Goal: Information Seeking & Learning: Learn about a topic

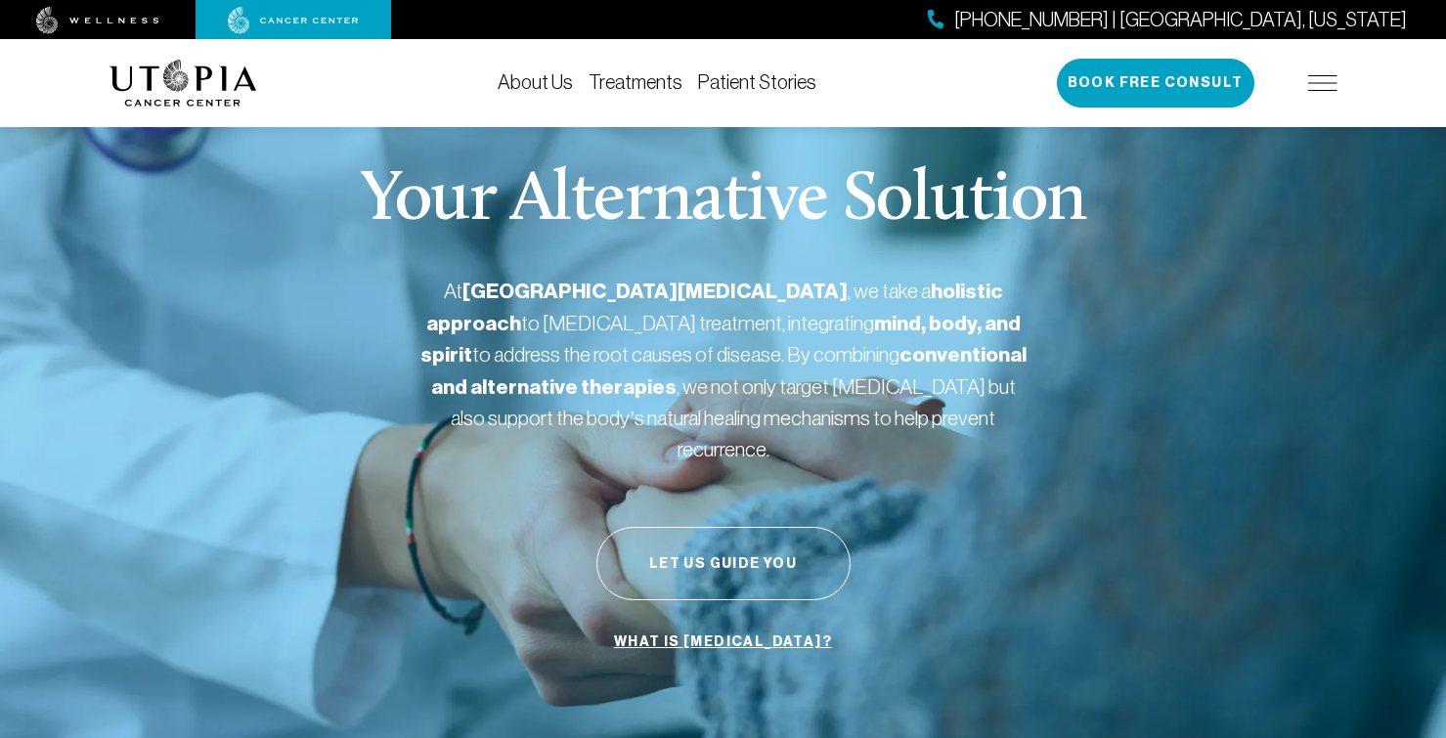
click at [545, 80] on link "About Us" at bounding box center [534, 82] width 75 height 22
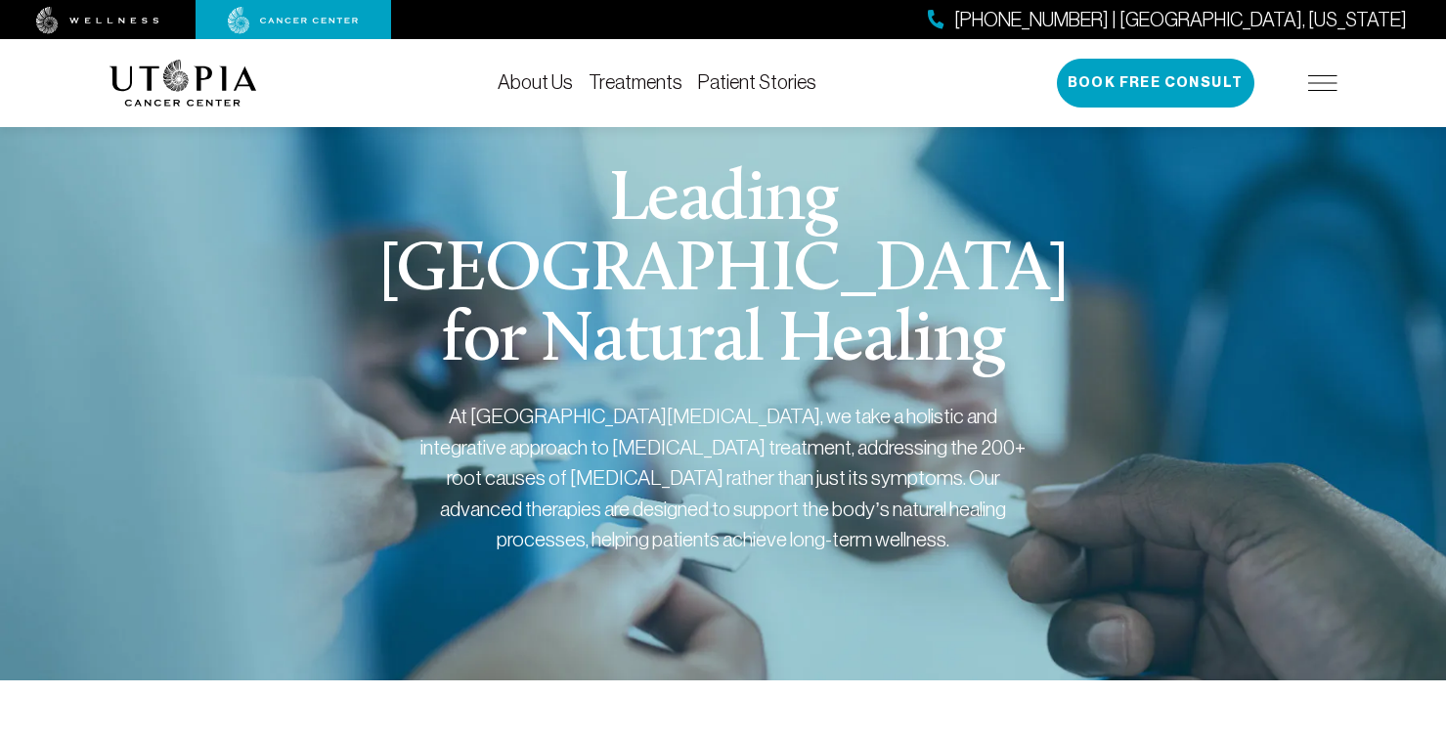
click at [1325, 91] on div "[PHONE_NUMBER] | [GEOGRAPHIC_DATA], [US_STATE] Book Free Consult" at bounding box center [1197, 83] width 281 height 49
click at [1317, 83] on img at bounding box center [1322, 83] width 29 height 16
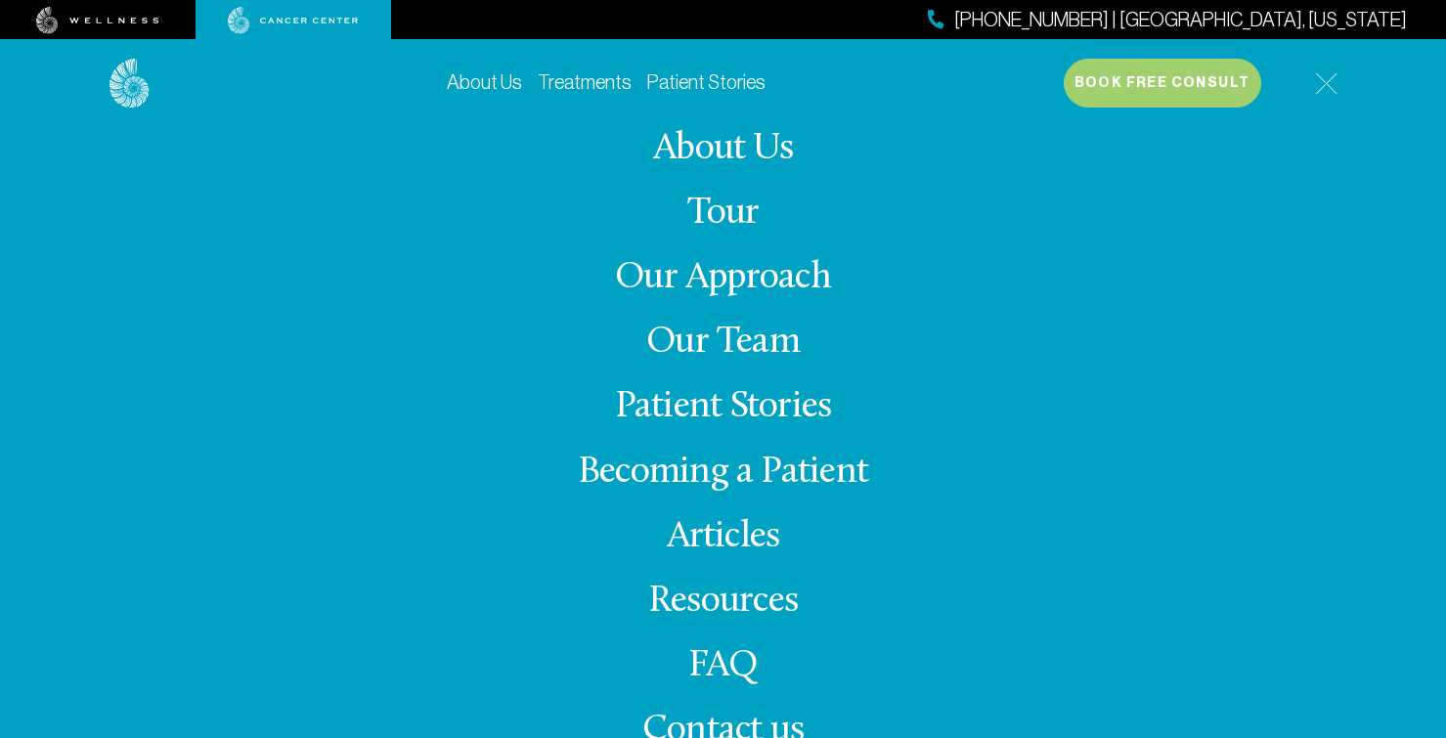
scroll to position [486, 0]
click at [744, 141] on link "About Us" at bounding box center [723, 149] width 140 height 38
click at [741, 151] on link "About Us" at bounding box center [723, 149] width 140 height 38
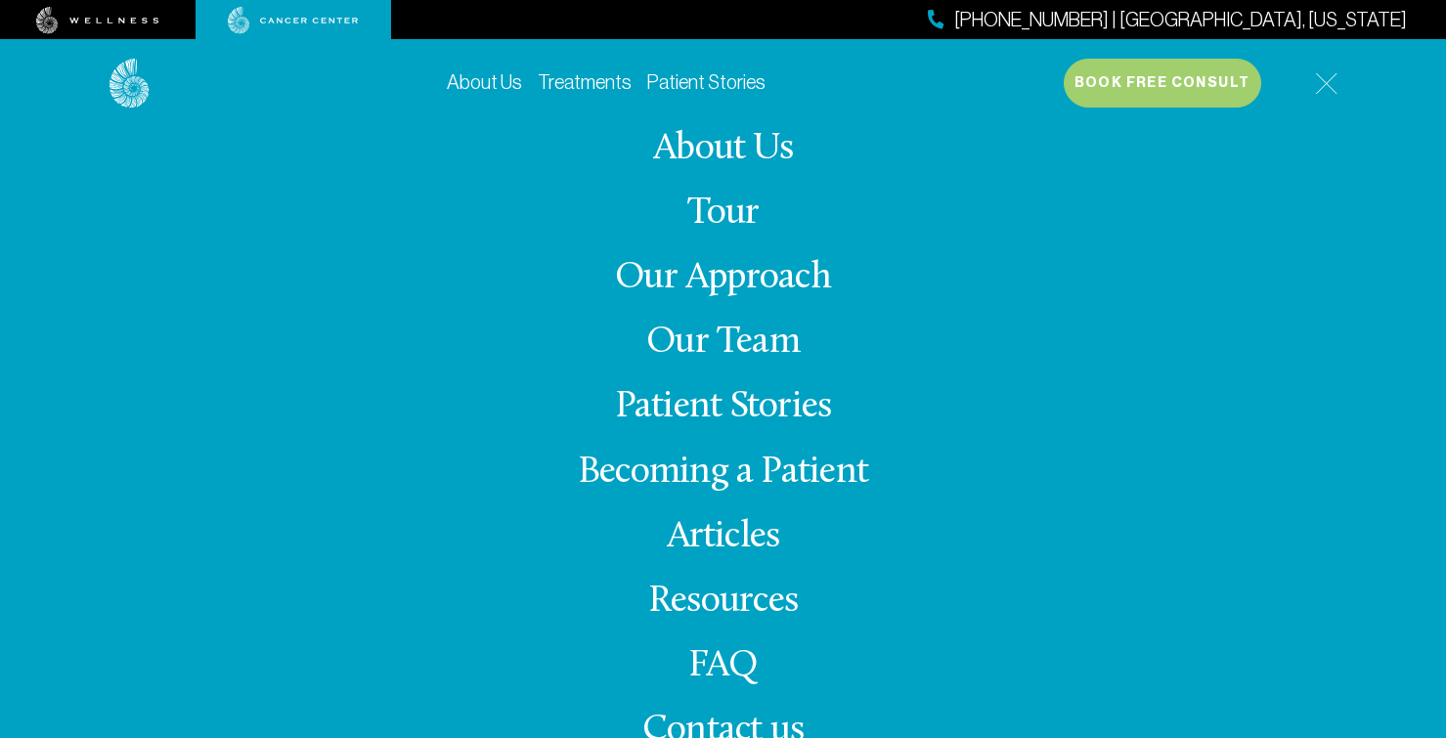
click at [751, 329] on link "Our Team" at bounding box center [722, 343] width 153 height 38
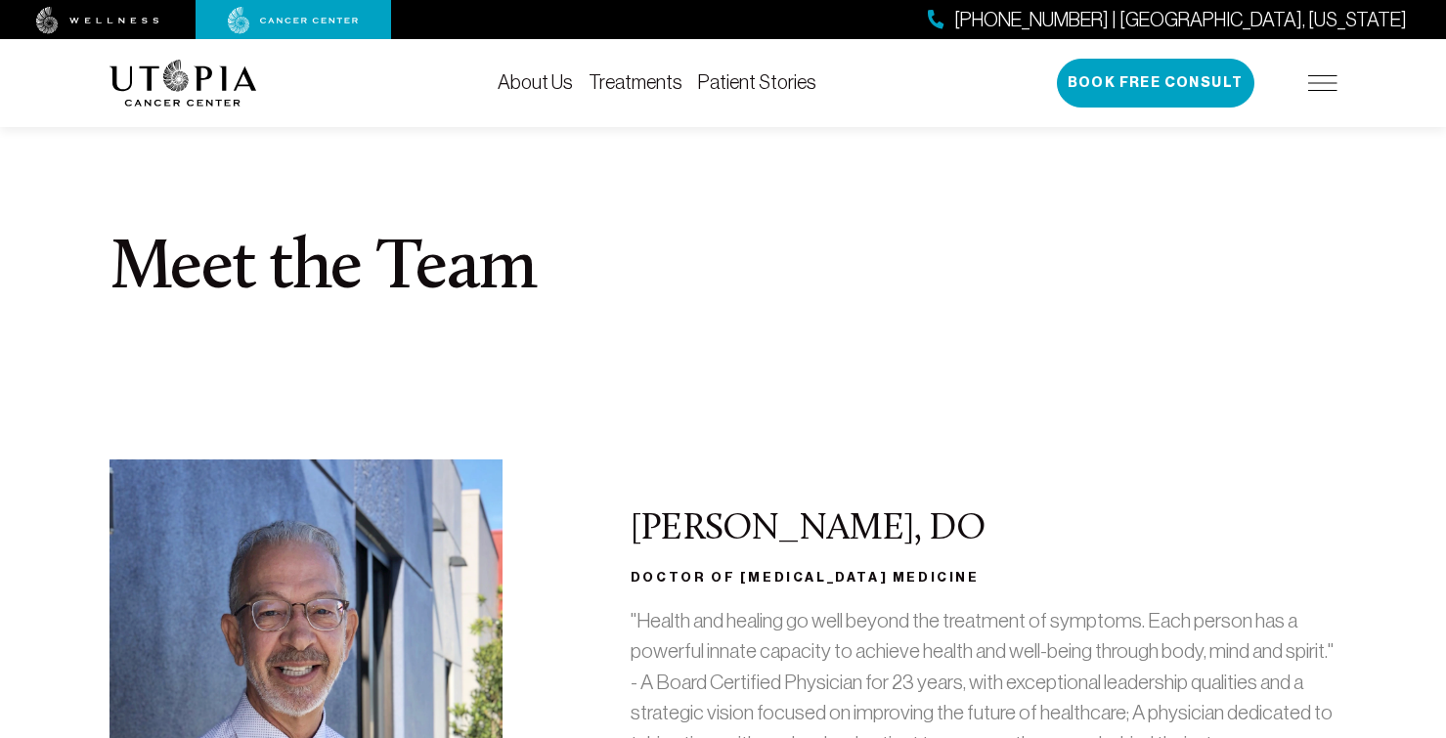
click at [553, 88] on link "About Us" at bounding box center [534, 82] width 75 height 22
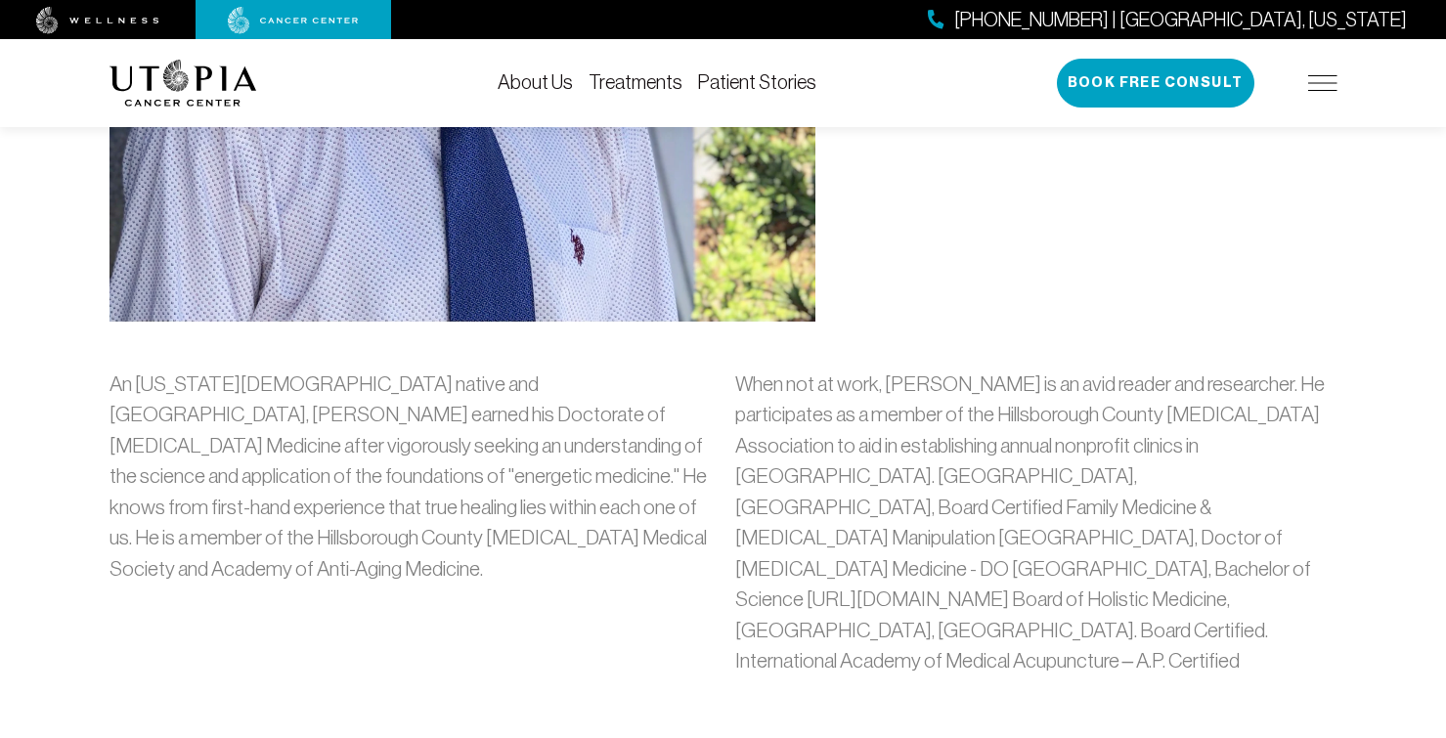
click at [655, 82] on link "Treatments" at bounding box center [635, 82] width 94 height 22
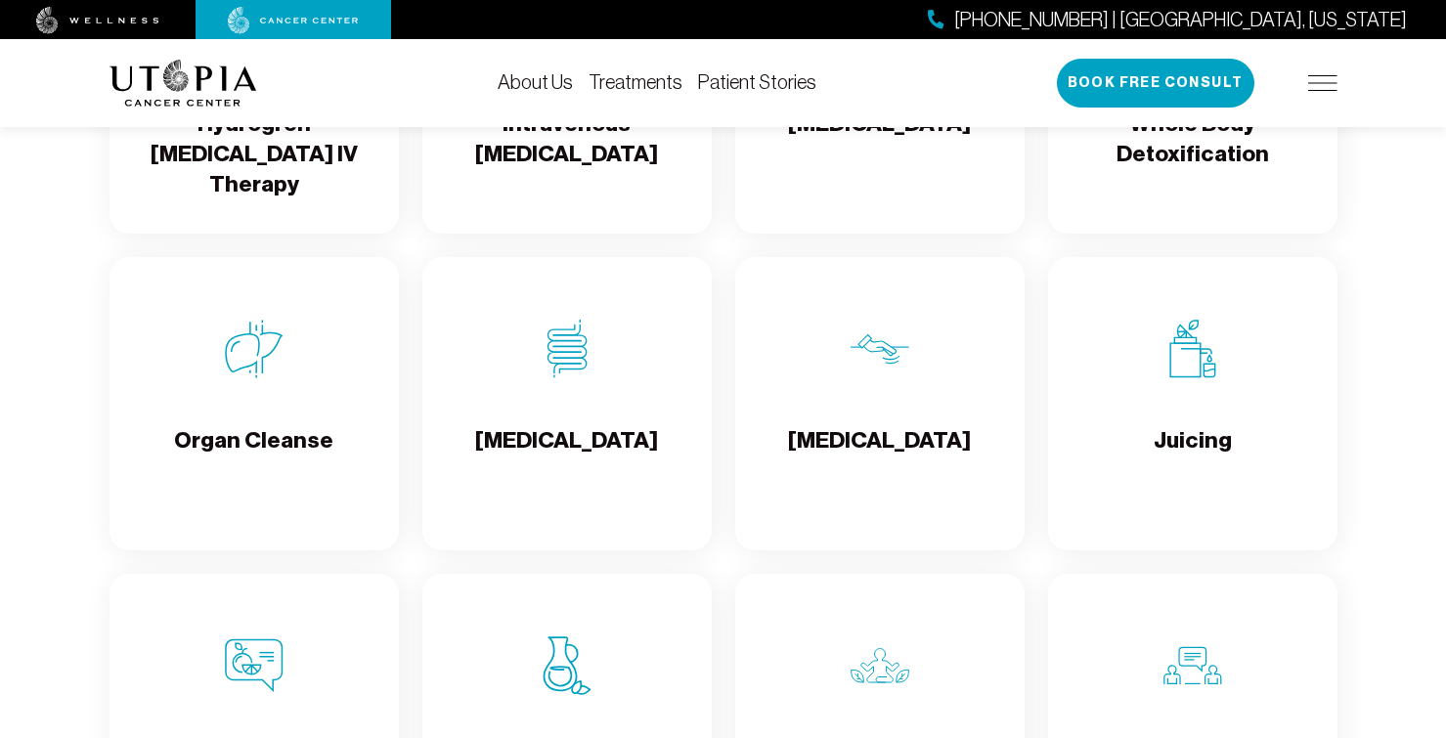
scroll to position [2505, 0]
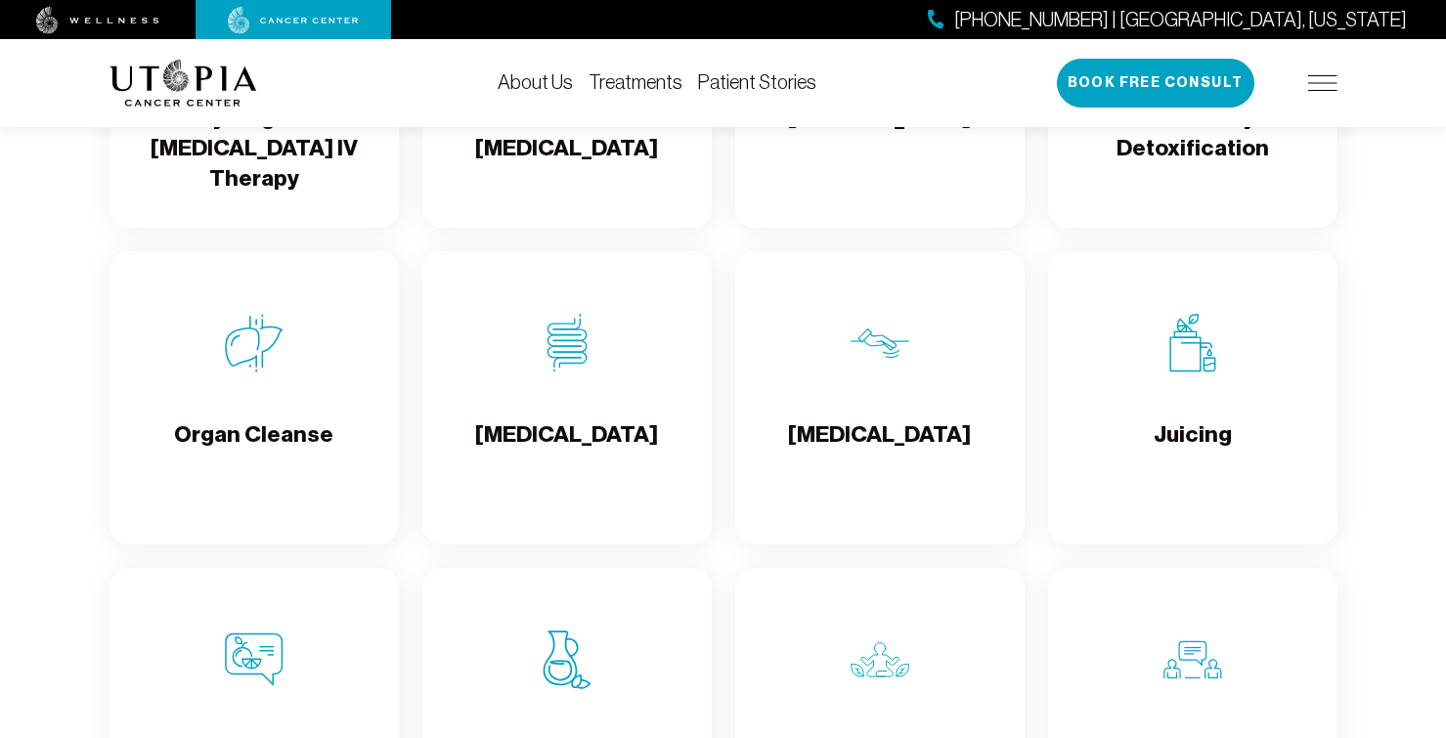
click at [573, 372] on img at bounding box center [567, 343] width 59 height 59
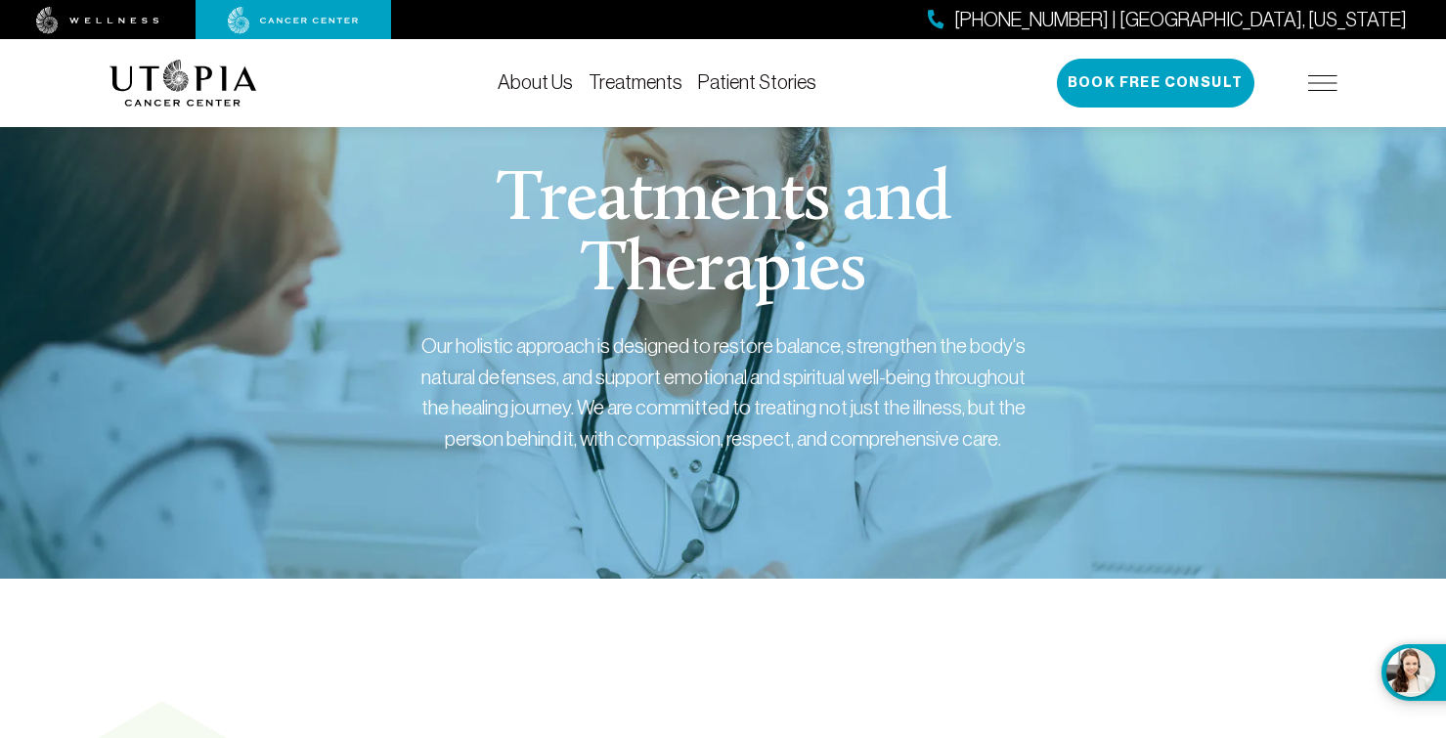
scroll to position [1374, 0]
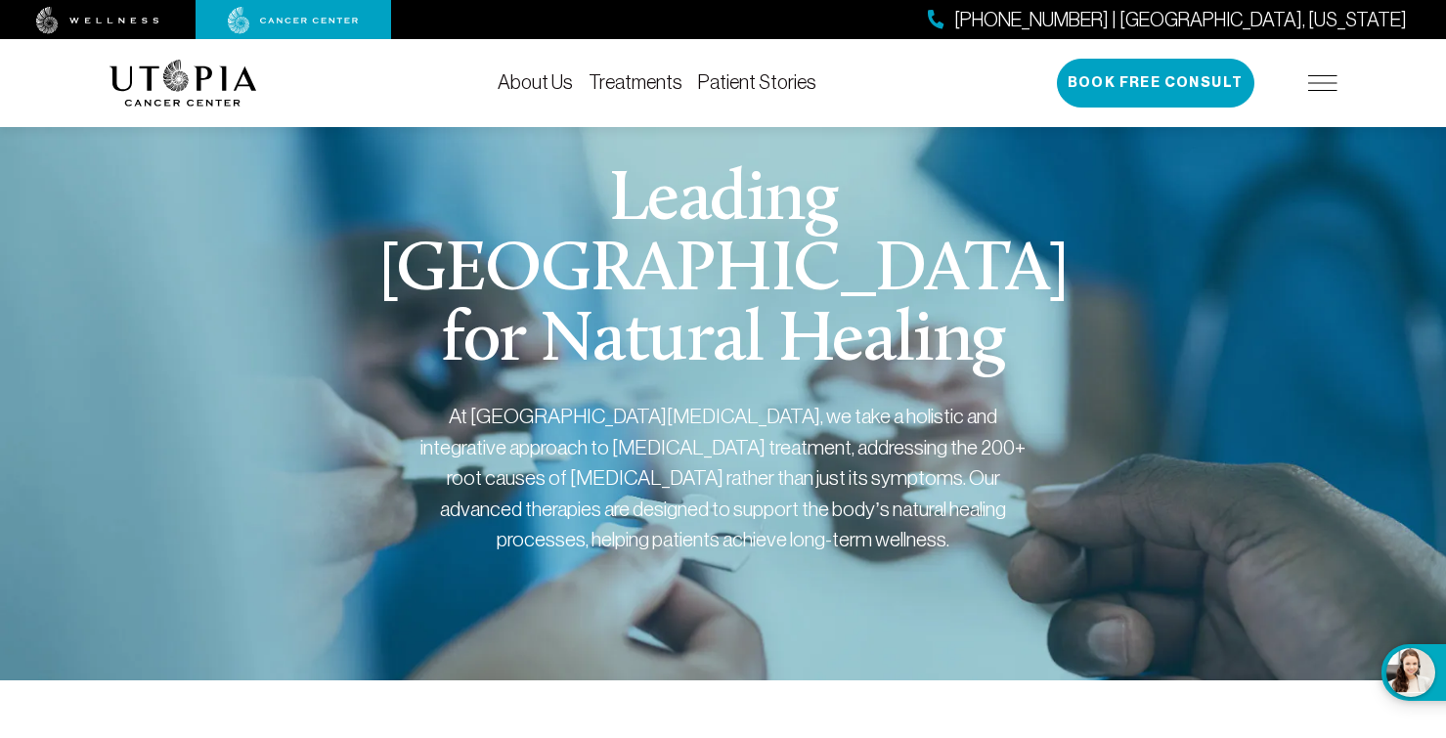
scroll to position [339, 0]
